Goal: Task Accomplishment & Management: Manage account settings

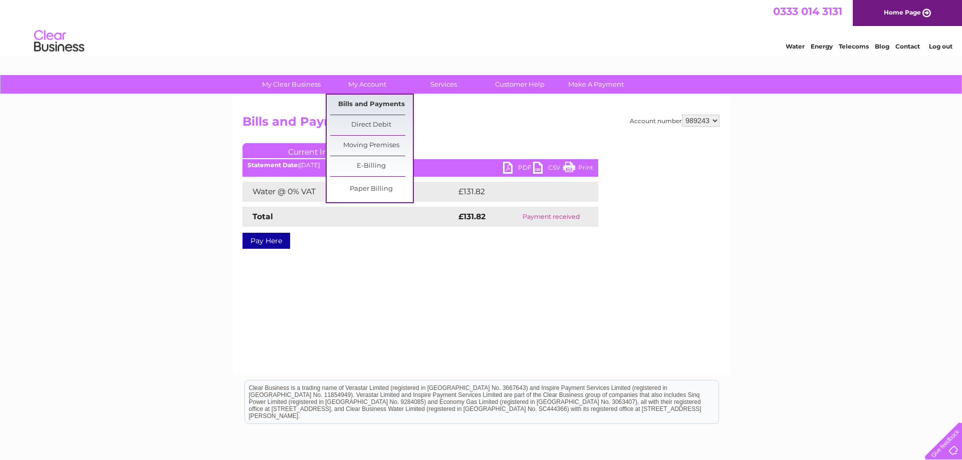
click at [364, 106] on link "Bills and Payments" at bounding box center [371, 105] width 83 height 20
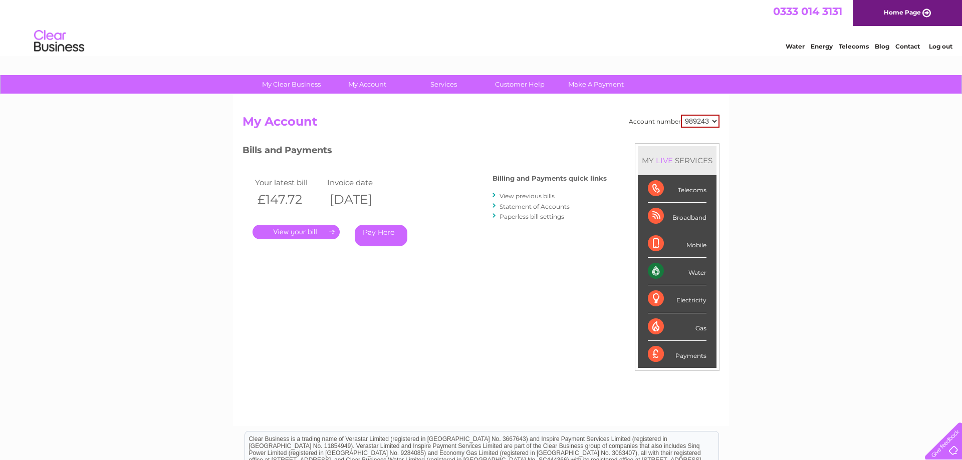
click at [525, 195] on link "View previous bills" at bounding box center [526, 196] width 55 height 8
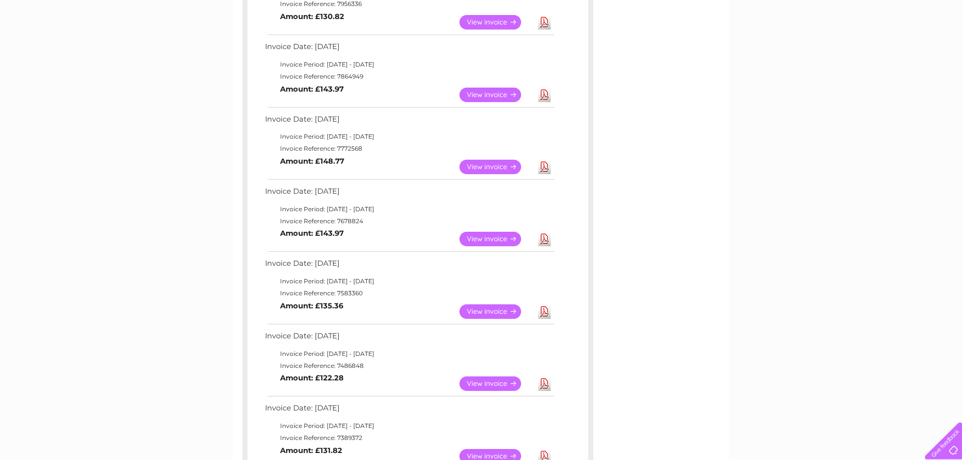
scroll to position [409, 0]
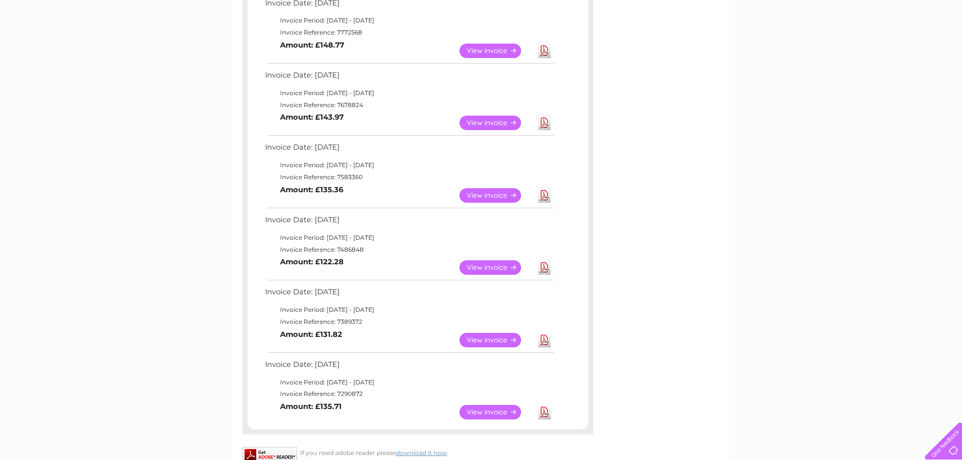
click at [466, 271] on link "View" at bounding box center [496, 268] width 74 height 15
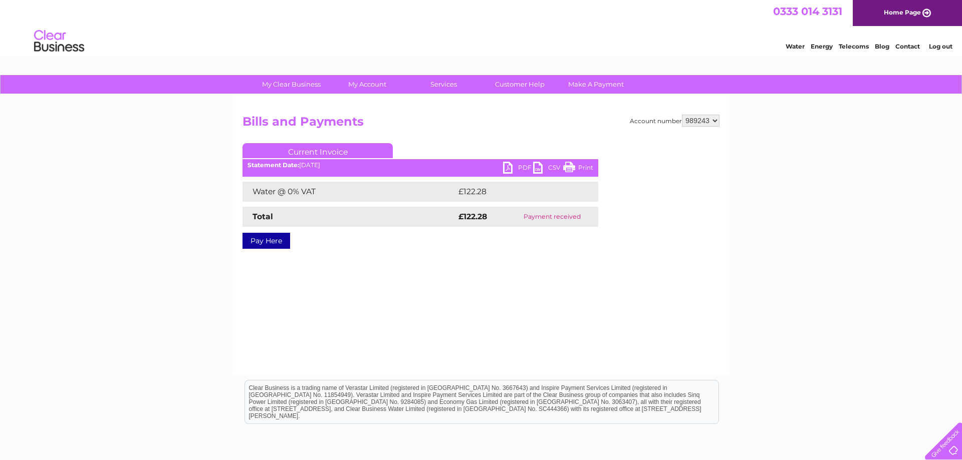
click at [515, 167] on link "PDF" at bounding box center [518, 169] width 30 height 15
